Goal: Information Seeking & Learning: Learn about a topic

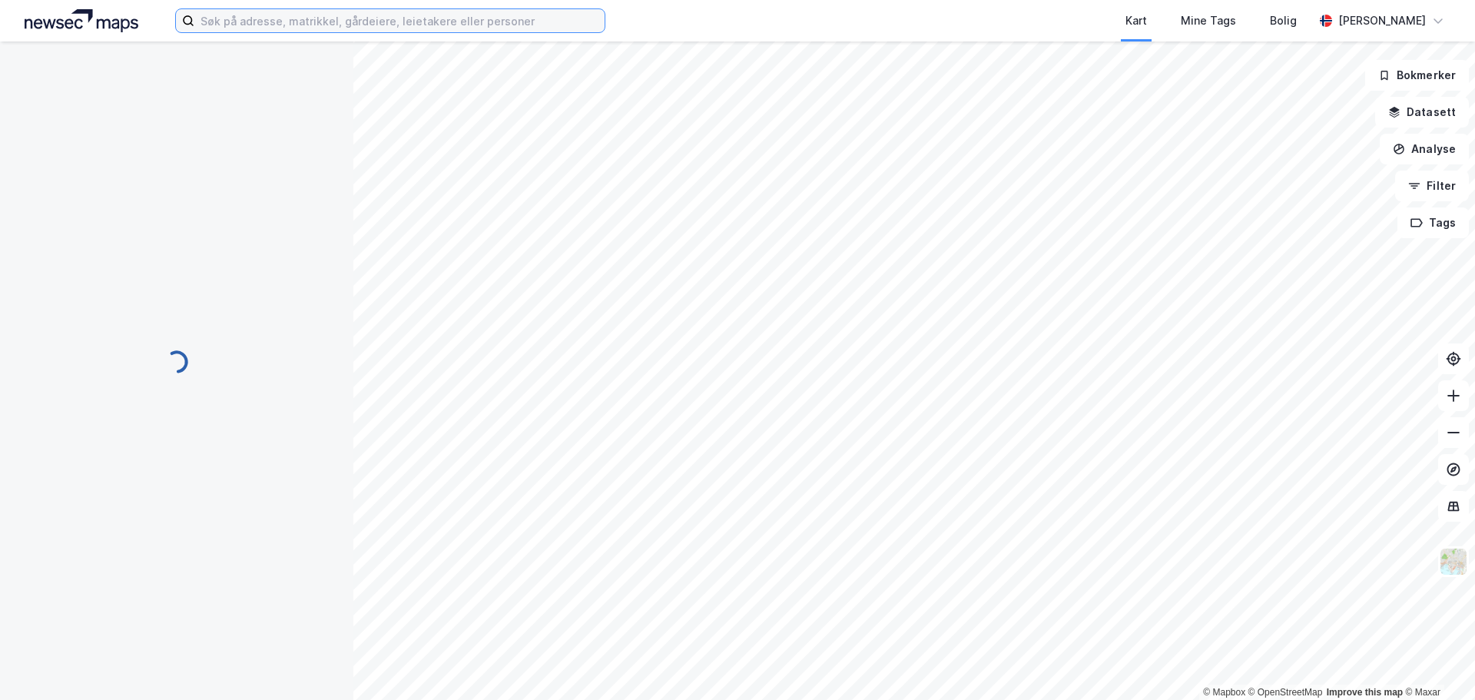
click at [302, 15] on input at bounding box center [399, 20] width 410 height 23
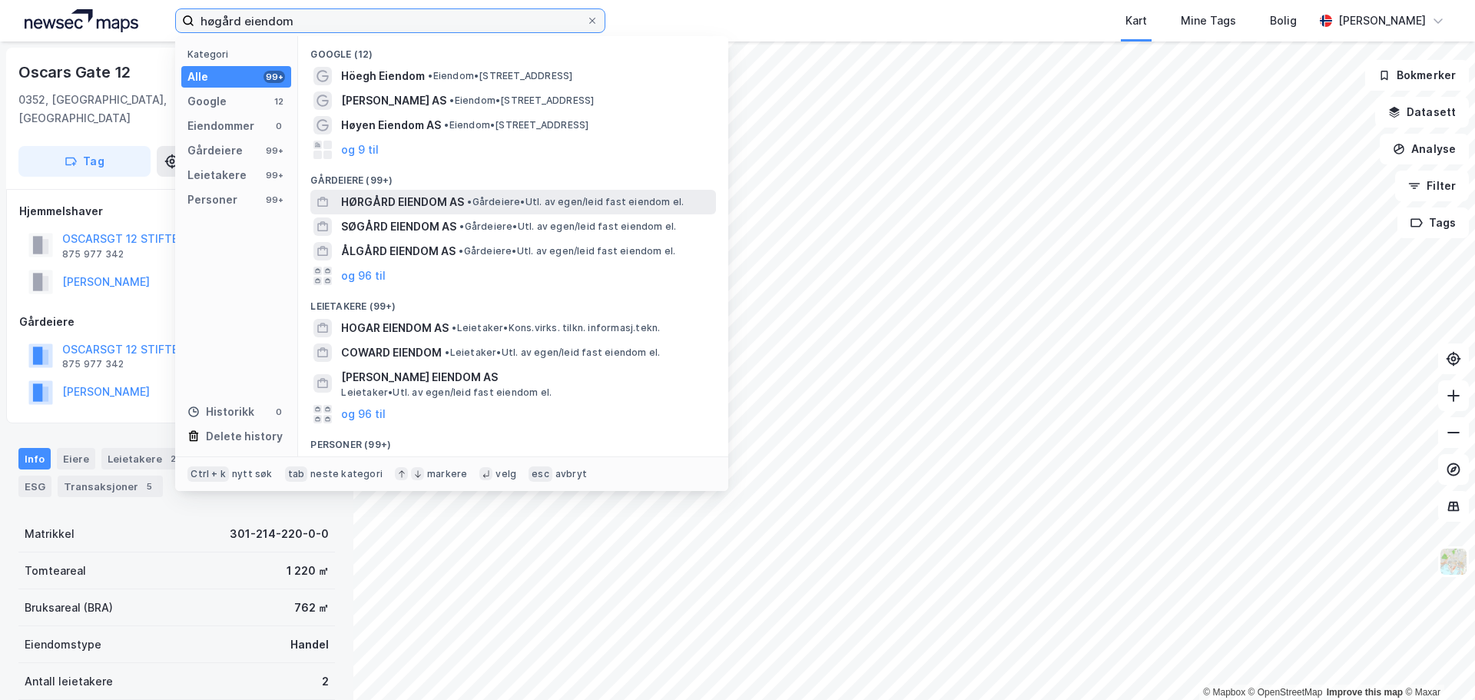
type input "høgård eiendom"
click at [412, 197] on span "HØRGÅRD EIENDOM AS" at bounding box center [402, 202] width 123 height 18
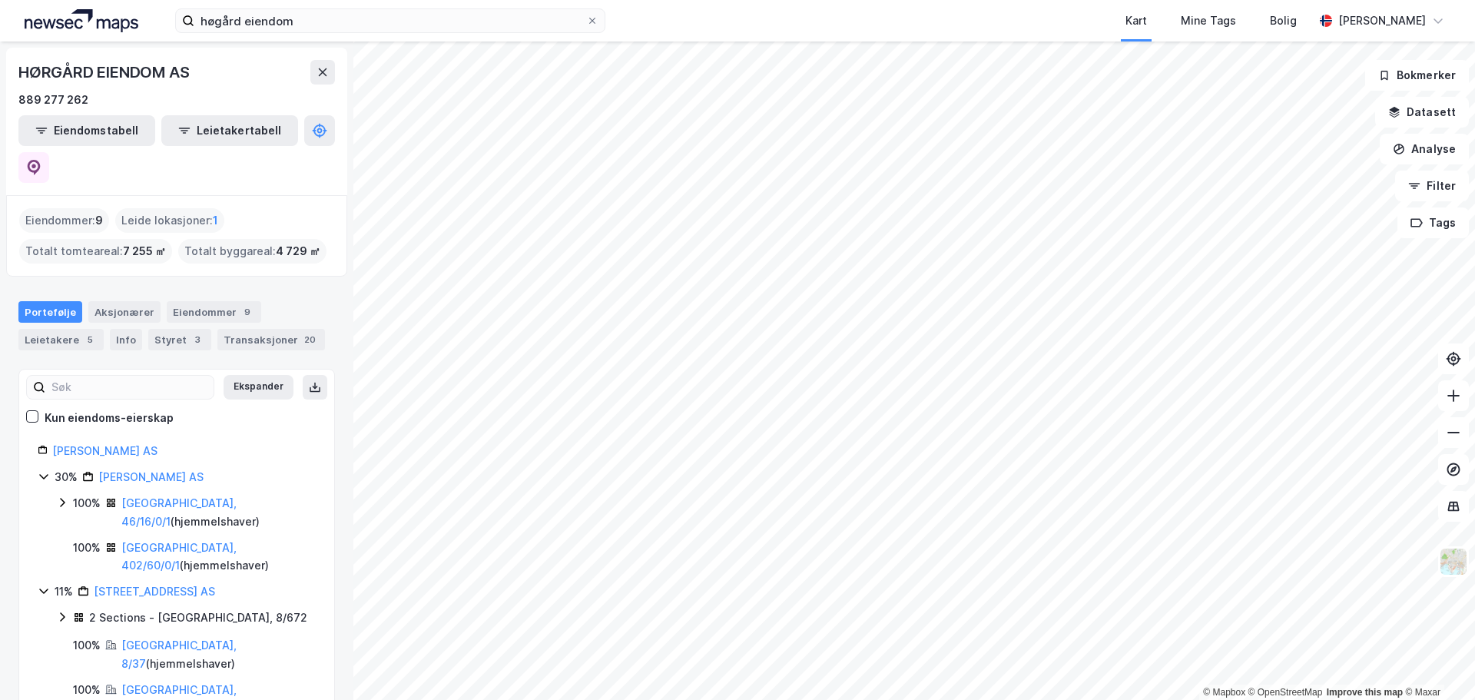
click at [101, 72] on div "HØRGÅRD EIENDOM AS" at bounding box center [105, 72] width 174 height 25
click at [173, 496] on link "[GEOGRAPHIC_DATA], 46/16/0/1" at bounding box center [178, 511] width 115 height 31
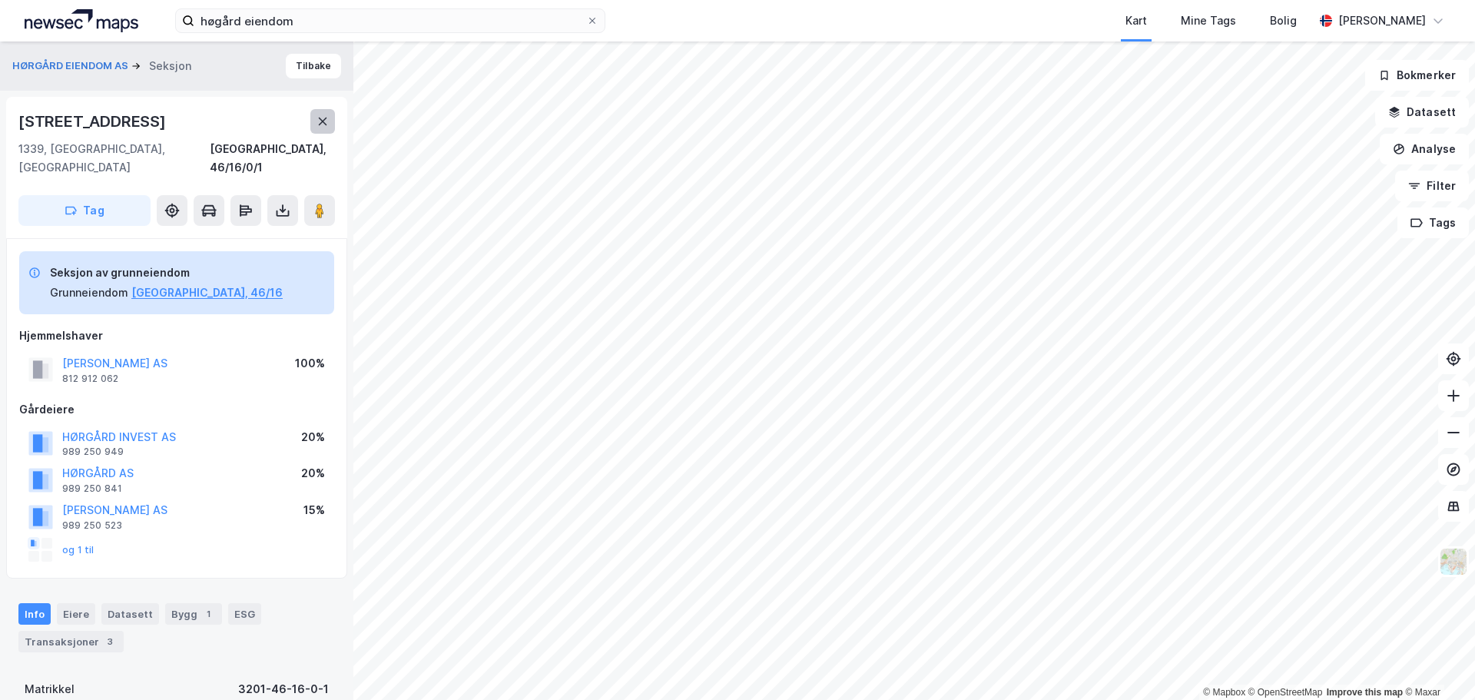
click at [323, 115] on icon at bounding box center [322, 121] width 12 height 12
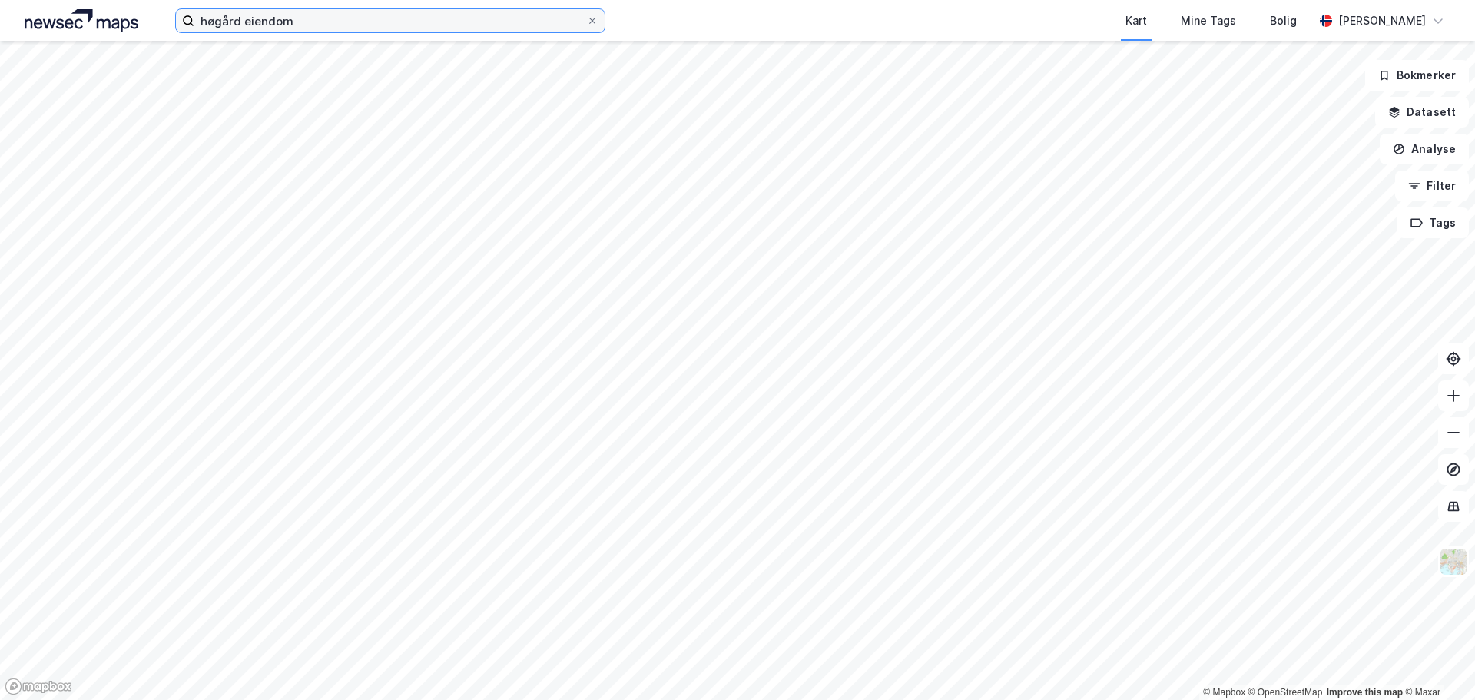
click at [311, 30] on input "høgård eiendom" at bounding box center [390, 20] width 392 height 23
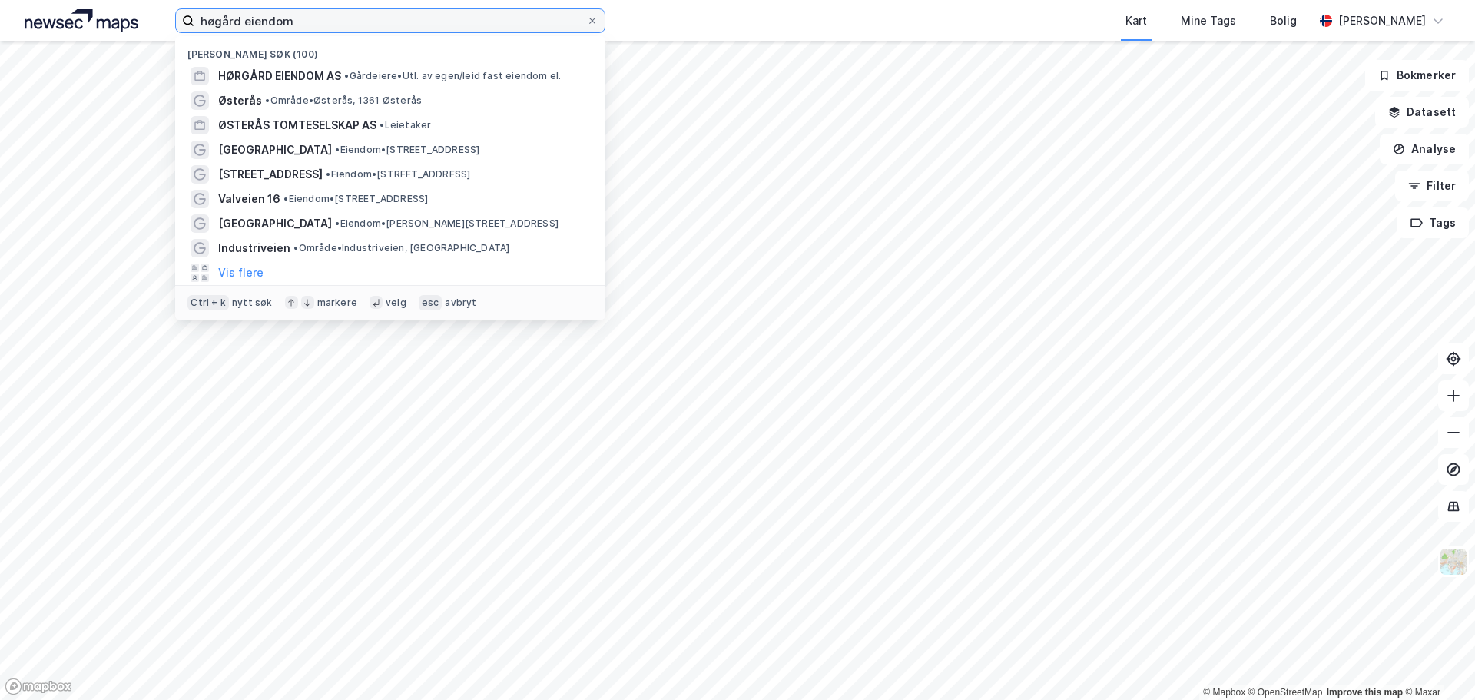
click at [311, 30] on input "høgård eiendom" at bounding box center [390, 20] width 392 height 23
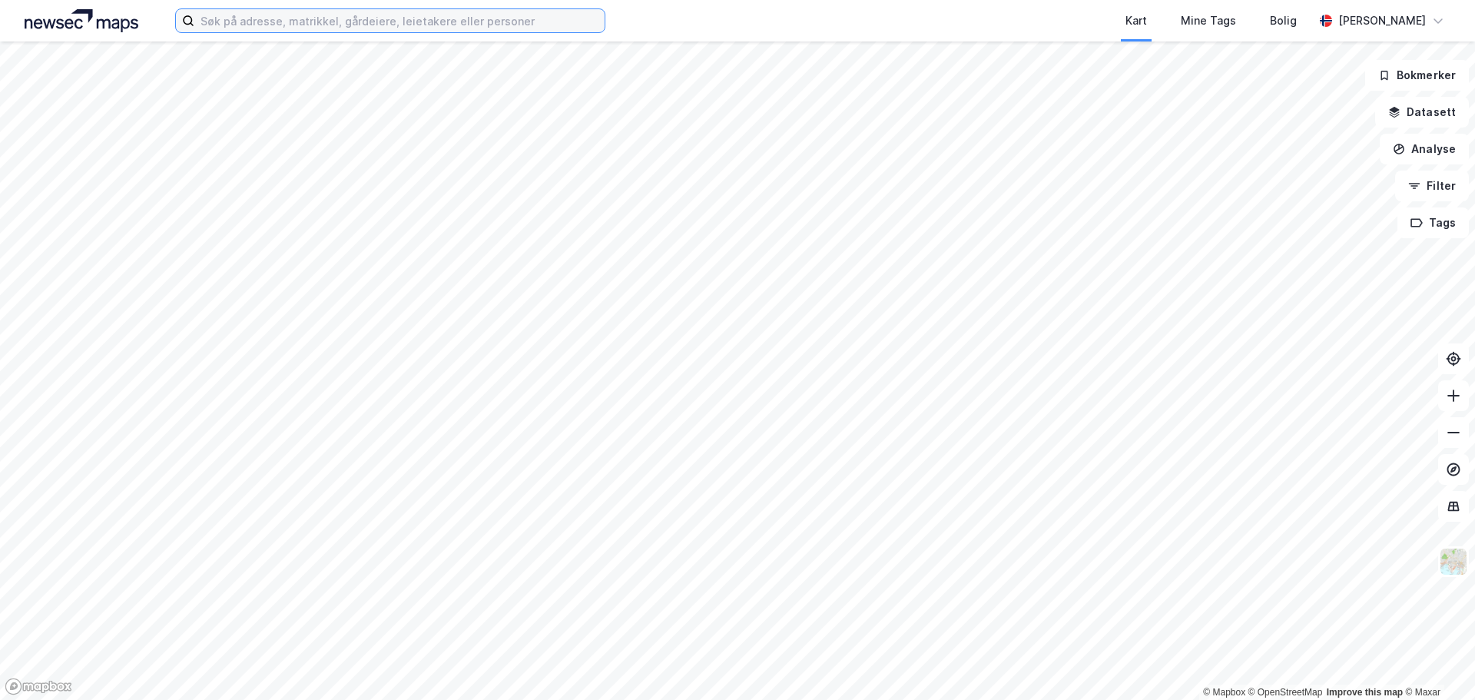
click at [315, 22] on input at bounding box center [399, 20] width 410 height 23
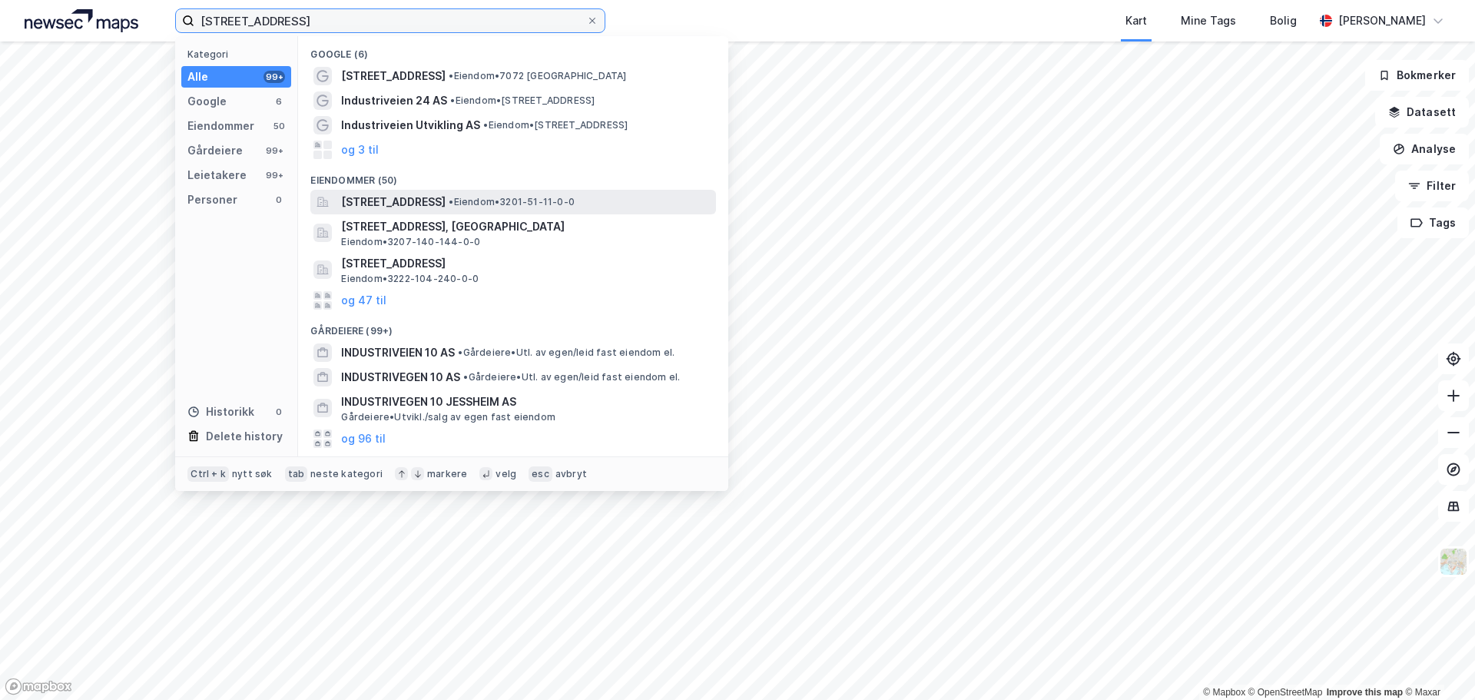
type input "[STREET_ADDRESS]"
click at [445, 205] on span "[STREET_ADDRESS]" at bounding box center [393, 202] width 104 height 18
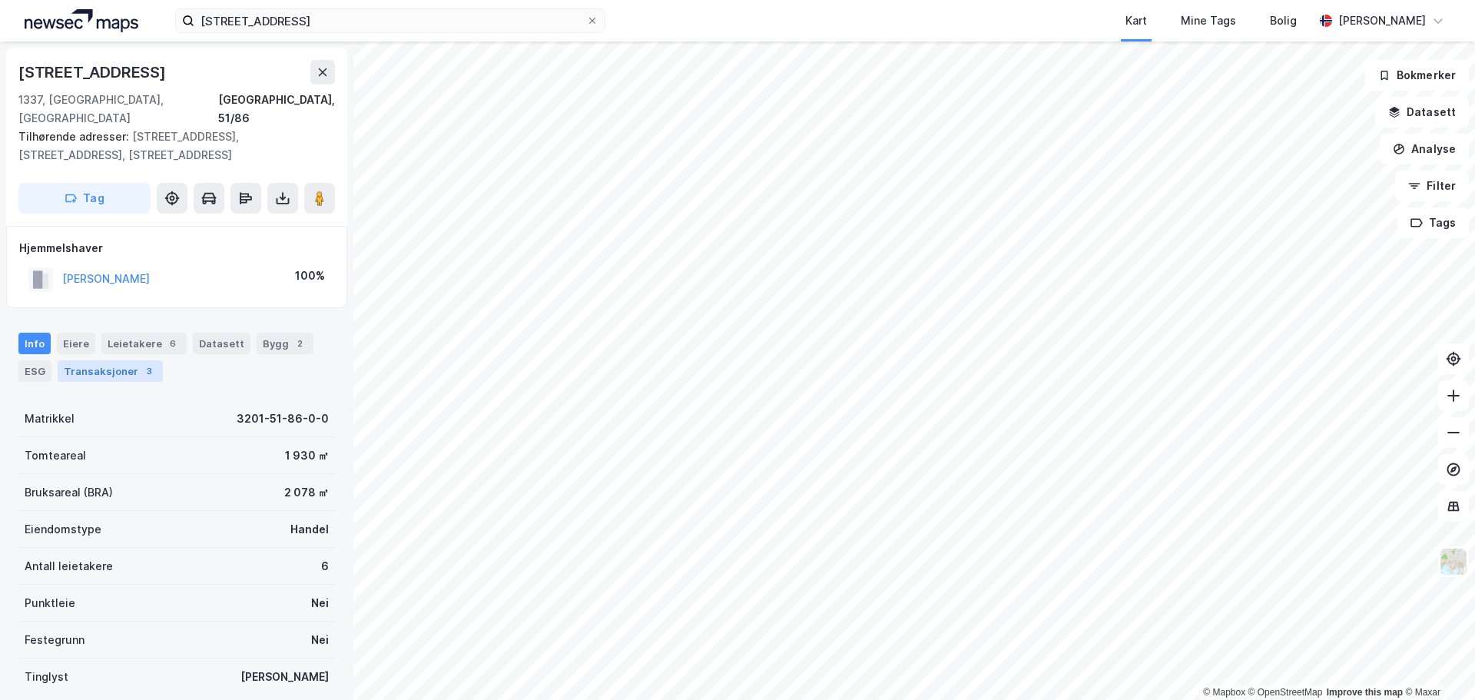
click at [121, 360] on div "Transaksjoner 3" at bounding box center [110, 371] width 105 height 22
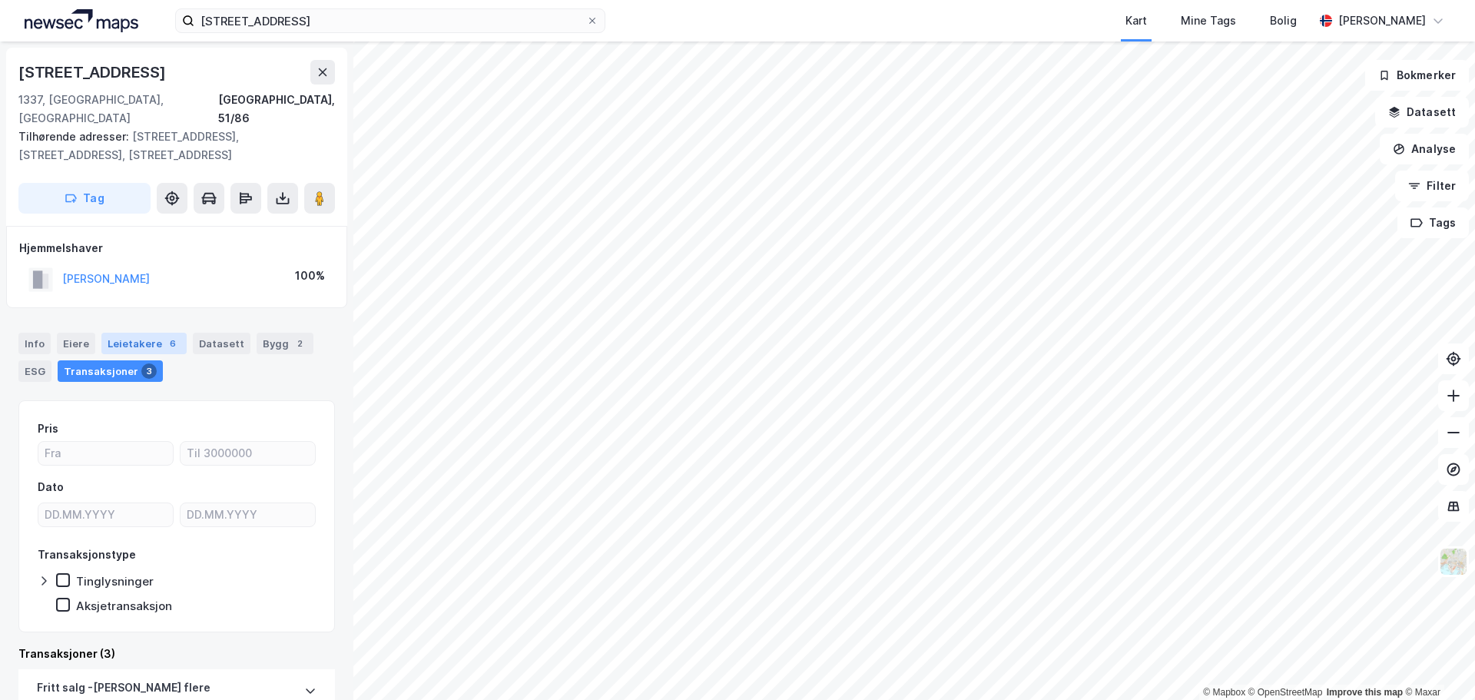
click at [139, 333] on div "Leietakere 6" at bounding box center [143, 344] width 85 height 22
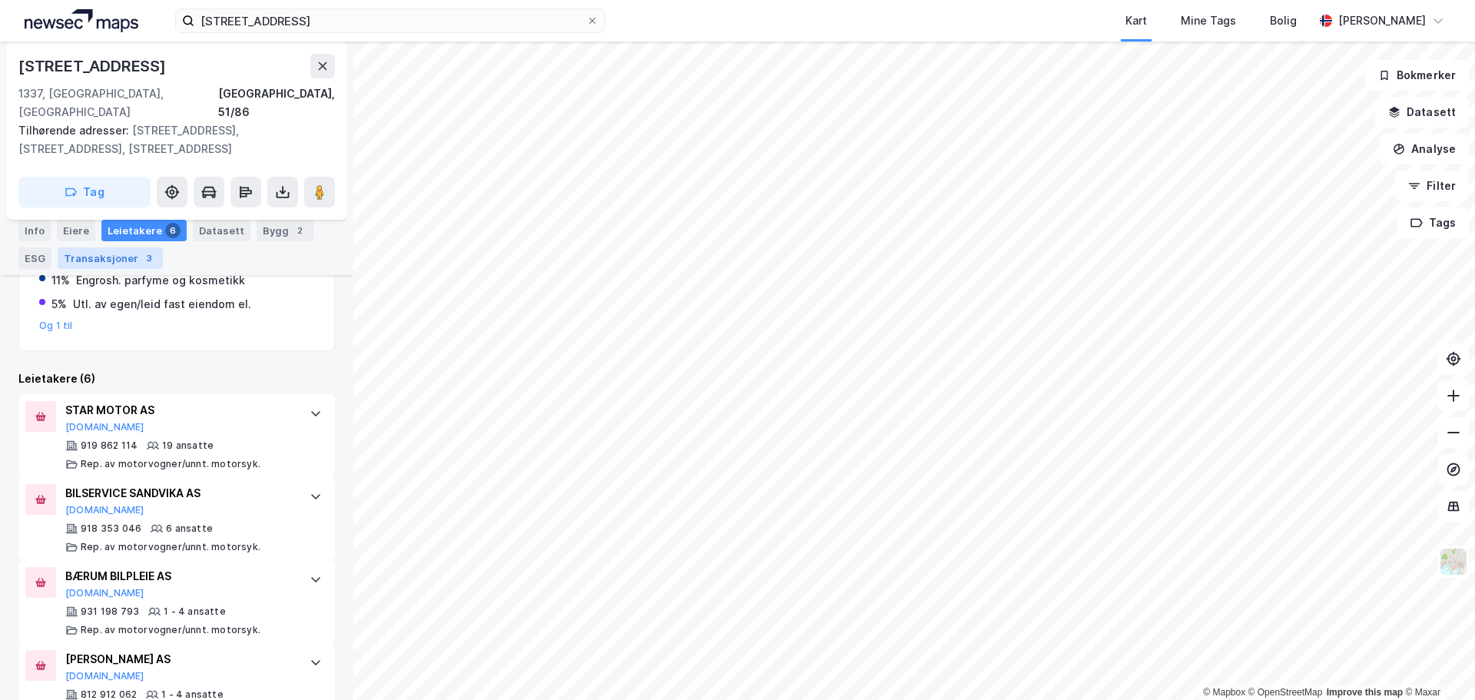
scroll to position [307, 0]
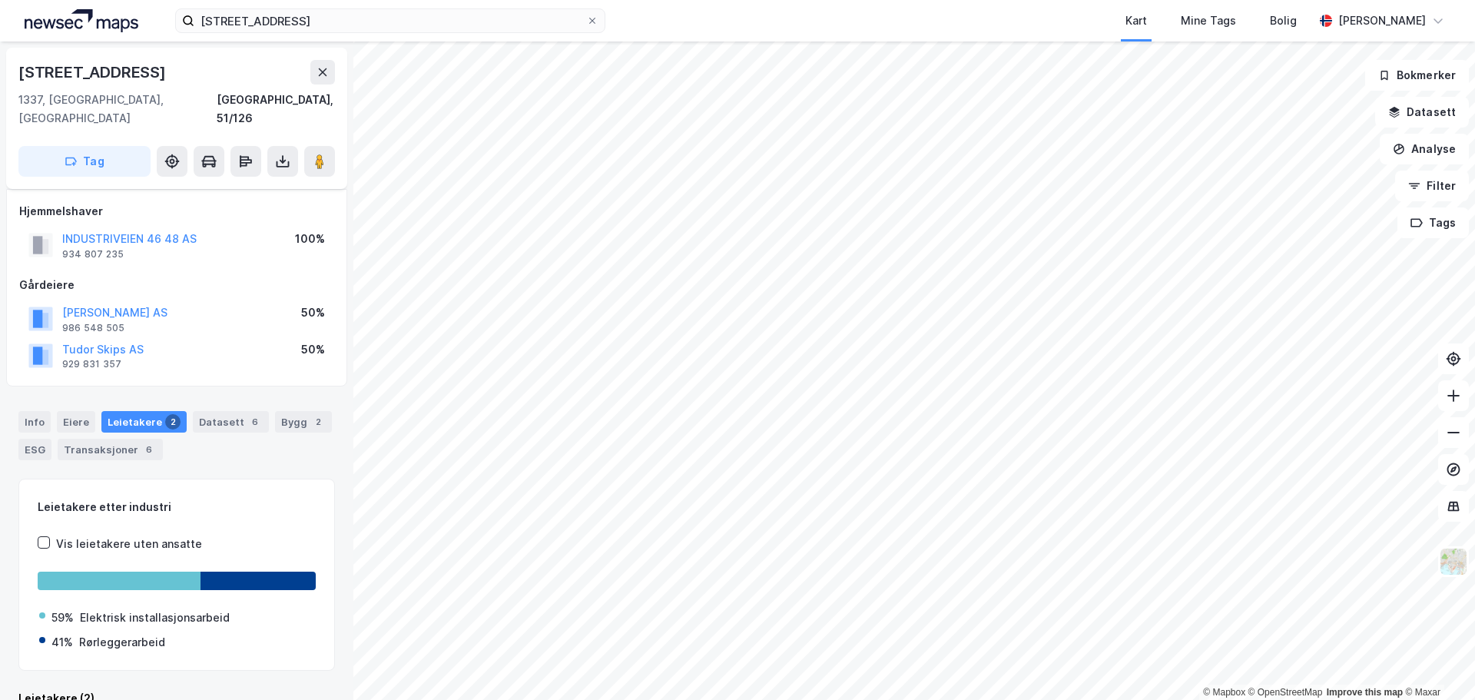
scroll to position [14, 0]
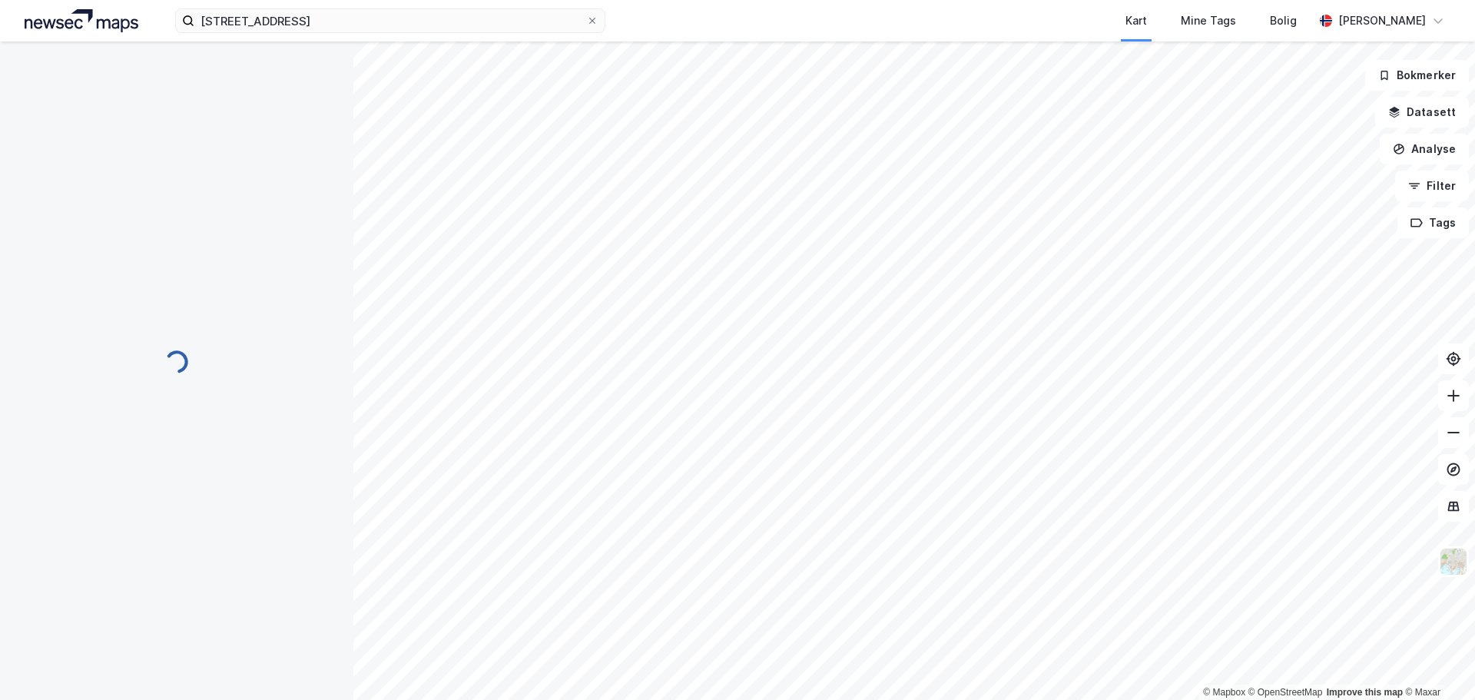
scroll to position [14, 0]
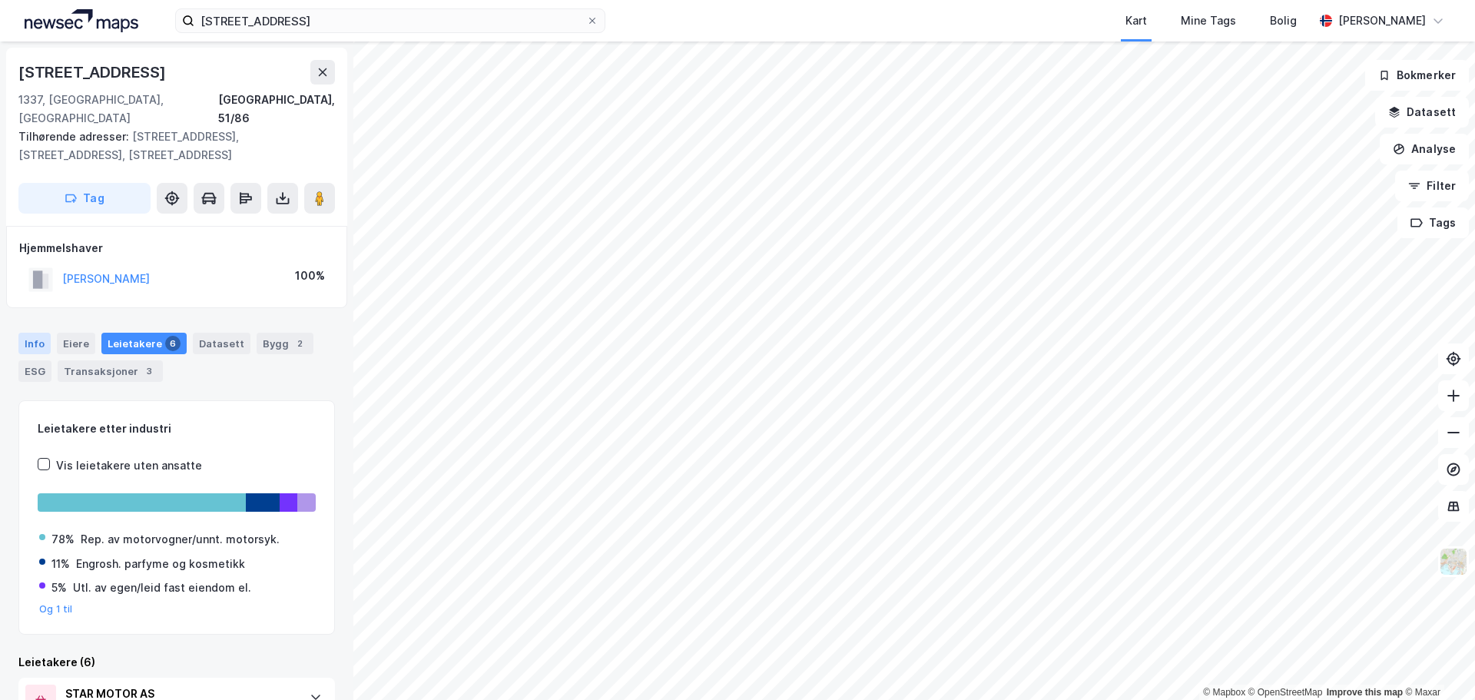
click at [31, 333] on div "Info" at bounding box center [34, 344] width 32 height 22
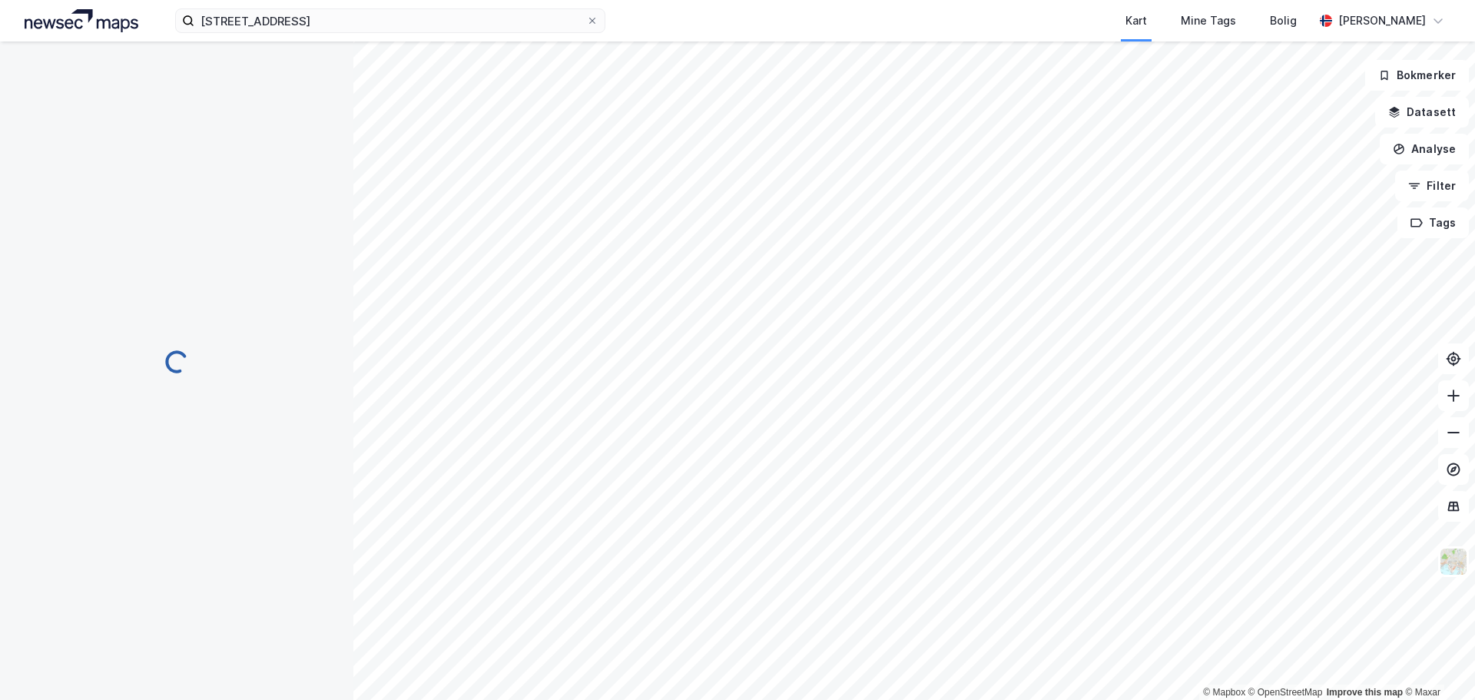
scroll to position [14, 0]
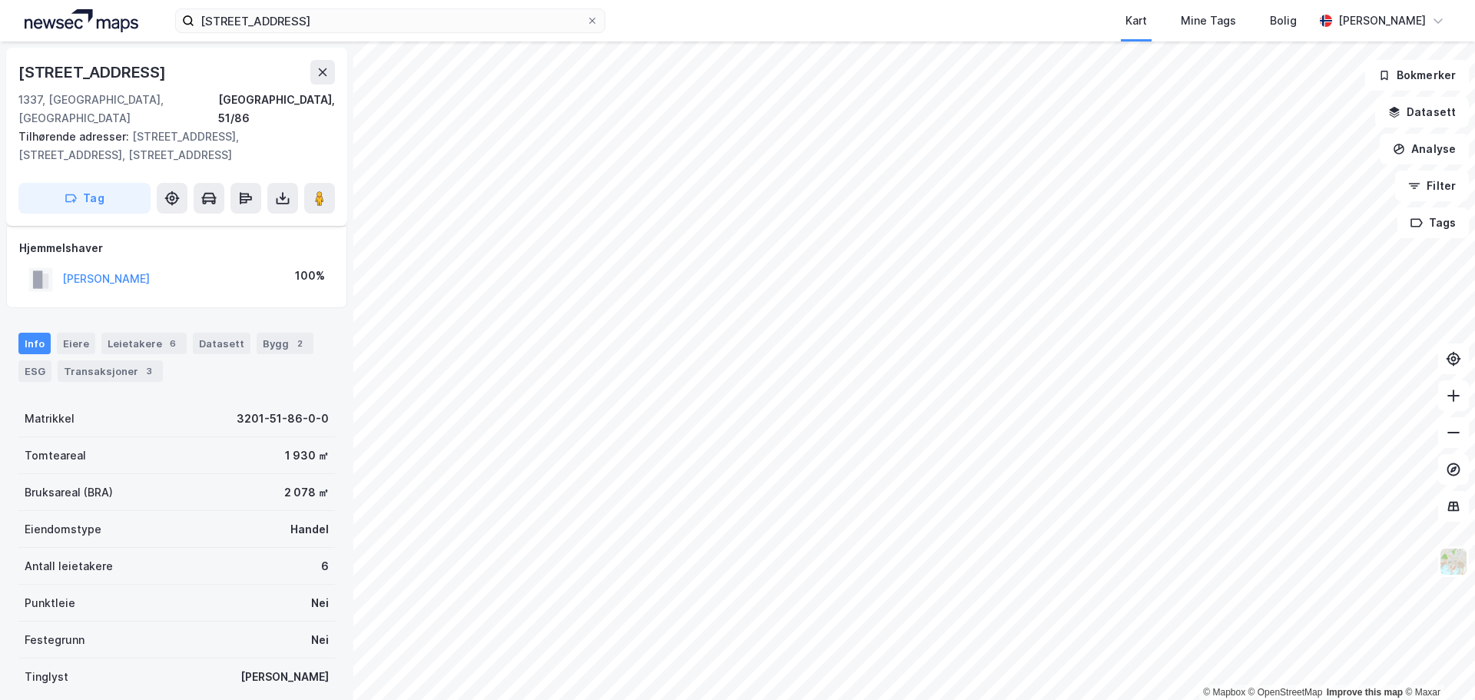
scroll to position [14, 0]
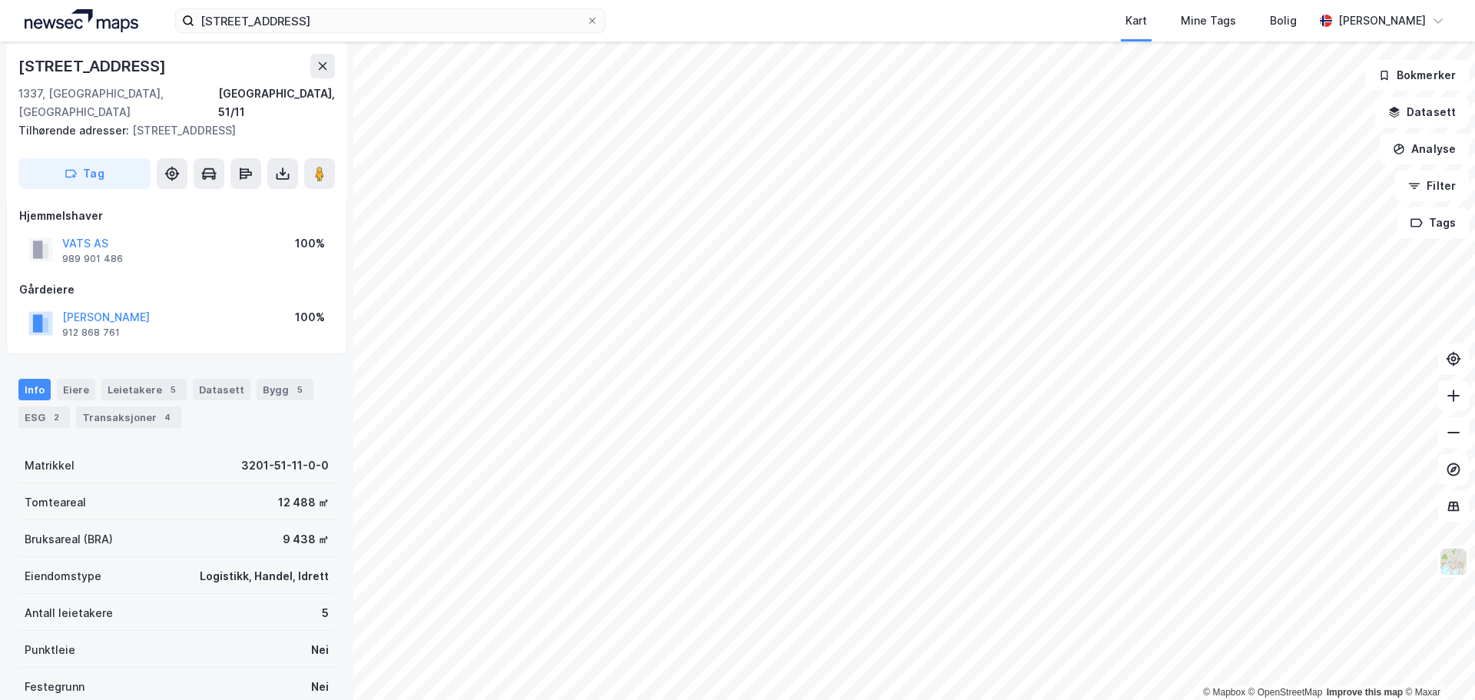
scroll to position [14, 0]
